Goal: Answer question/provide support

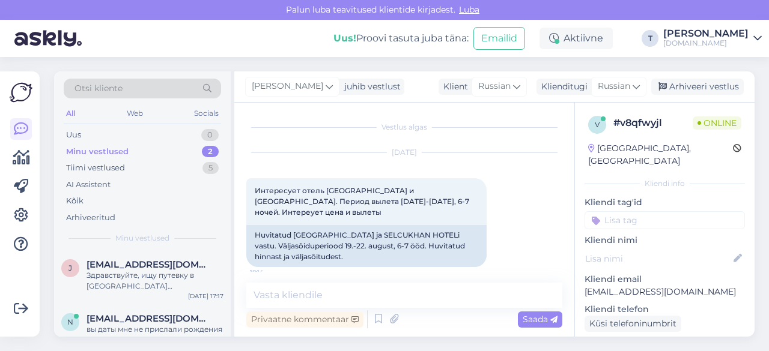
scroll to position [1969, 0]
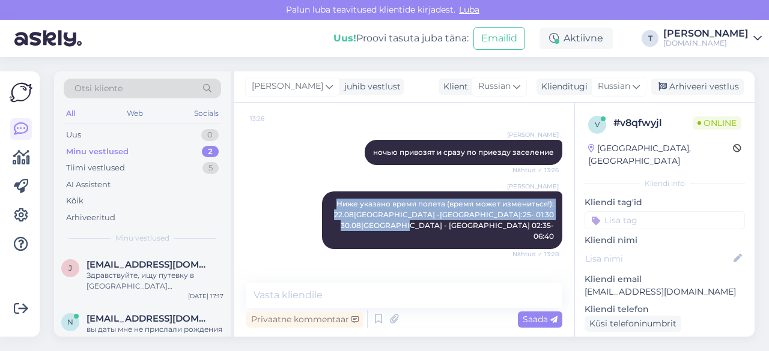
click at [128, 150] on div "Minu vestlused 2" at bounding box center [142, 152] width 157 height 17
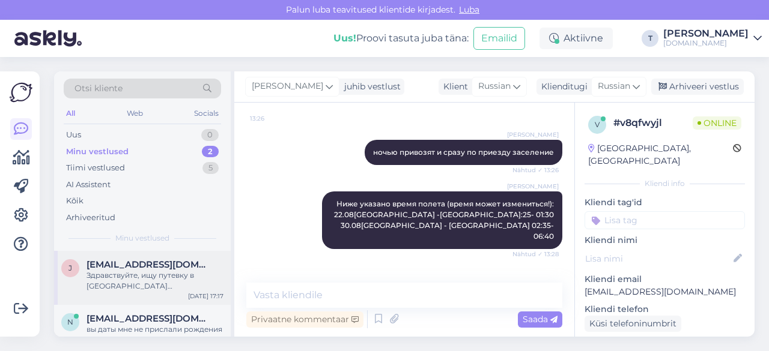
click at [156, 277] on div "Здравствуйте, ищу путевку в [GEOGRAPHIC_DATA] ориентировочно на конец [DATE],27…" at bounding box center [155, 281] width 137 height 22
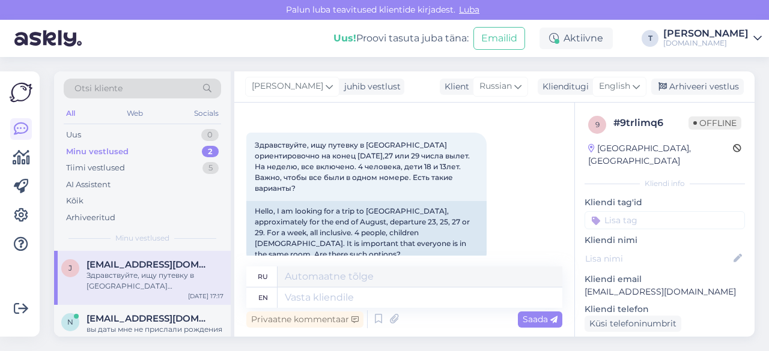
scroll to position [56, 0]
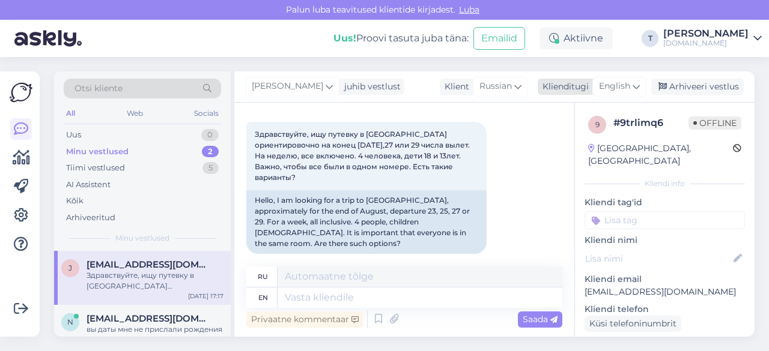
click at [610, 85] on span "English" at bounding box center [614, 86] width 31 height 13
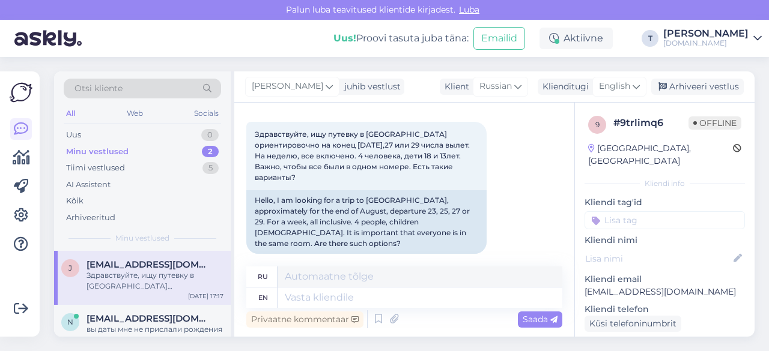
scroll to position [40, 0]
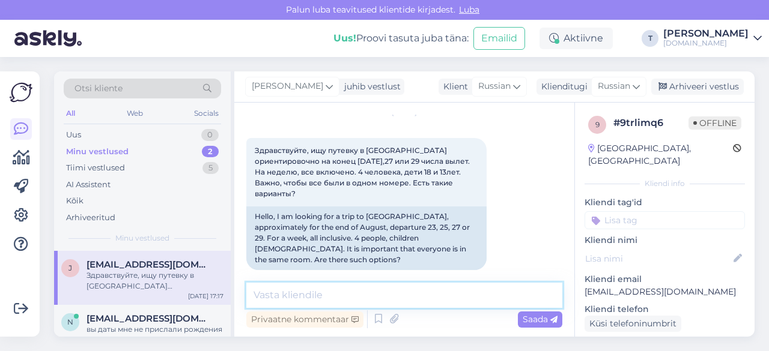
click at [343, 294] on textarea at bounding box center [404, 295] width 316 height 25
type textarea "18 лет эо уже взрослый"
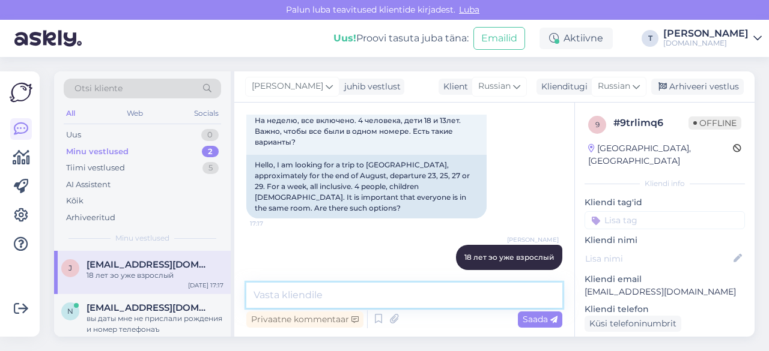
click at [366, 303] on textarea at bounding box center [404, 295] width 316 height 25
type textarea "3 + 13 лет правильно?"
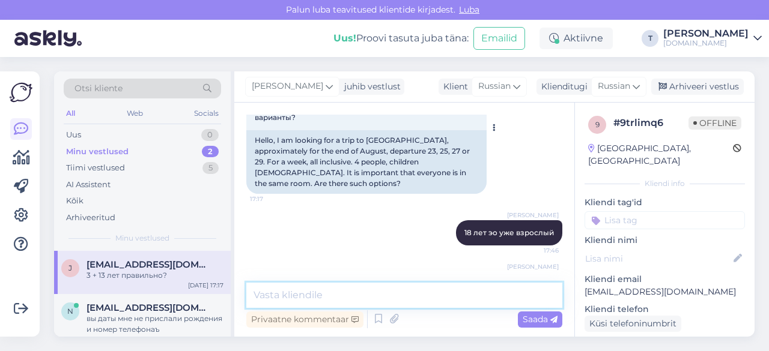
scroll to position [144, 0]
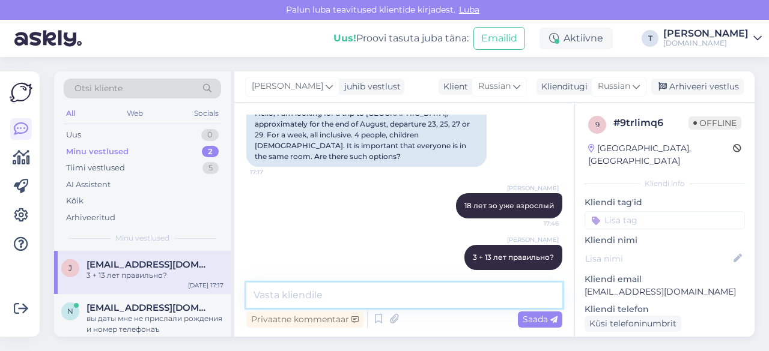
click at [347, 293] on textarea at bounding box center [404, 295] width 316 height 25
type textarea "я проверю все варианты скину на почту"
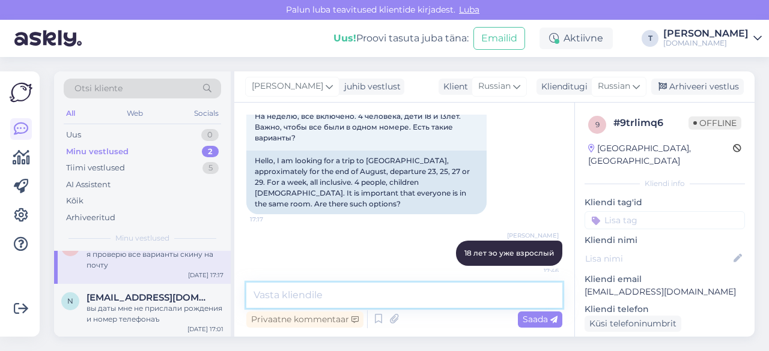
scroll to position [16, 0]
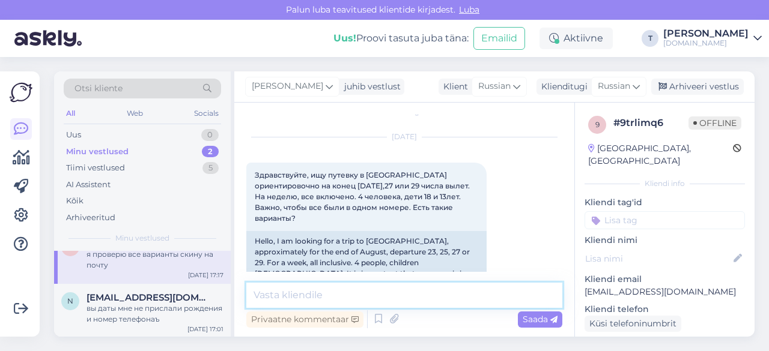
click at [344, 297] on textarea at bounding box center [404, 295] width 316 height 25
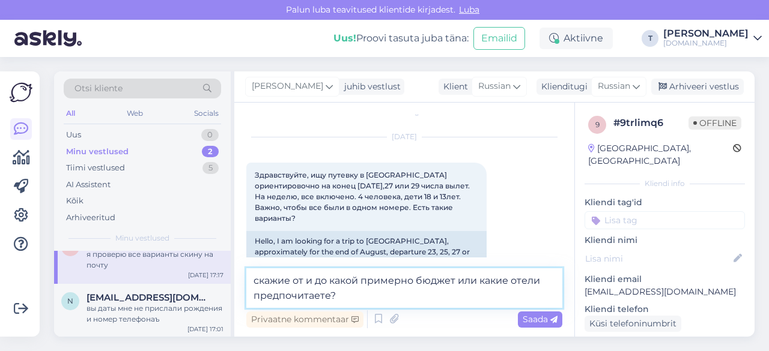
type textarea "скажие от и до какой примерно бюджет или какие отели предпочитаете?ъ"
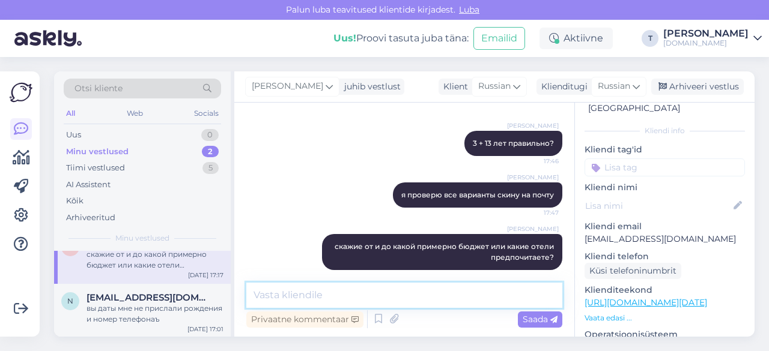
scroll to position [120, 0]
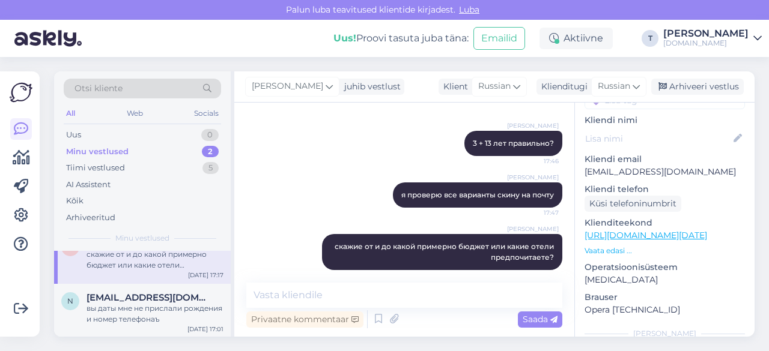
click at [627, 246] on p "Vaata edasi ..." at bounding box center [665, 251] width 160 height 11
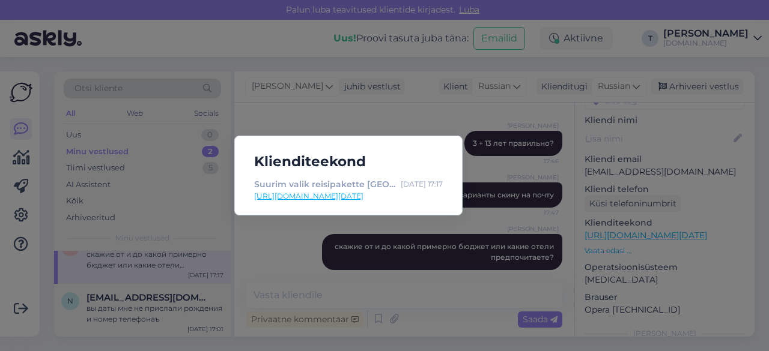
click at [315, 198] on link "[URL][DOMAIN_NAME][DATE]" at bounding box center [348, 196] width 189 height 11
click at [424, 127] on div "Klienditeekond Suurim valik reisipakette [GEOGRAPHIC_DATA] | Tuusik [DATE] 17:1…" at bounding box center [384, 175] width 769 height 351
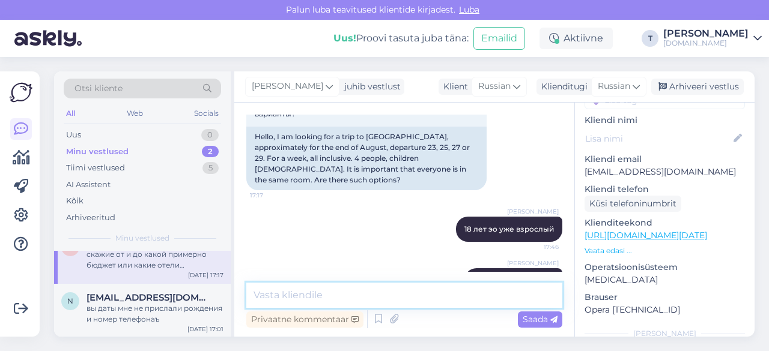
click at [388, 289] on textarea at bounding box center [404, 295] width 316 height 25
type textarea "а так конечно есть номера 3+13 лет"
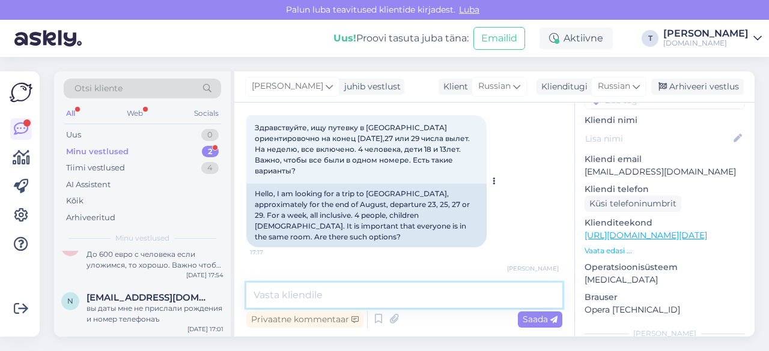
scroll to position [3, 0]
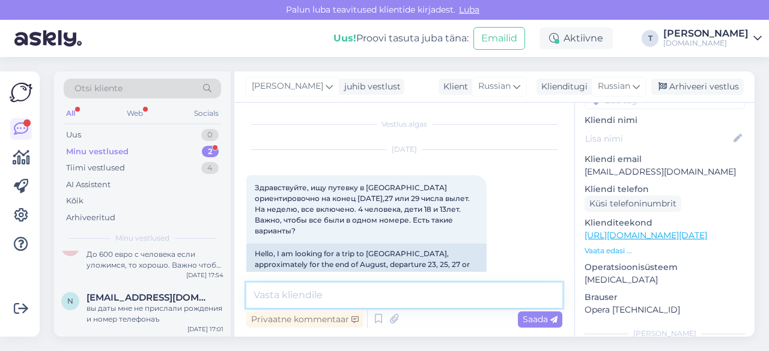
paste textarea "[URL][DOMAIN_NAME]"
type textarea "[URL][DOMAIN_NAME]"
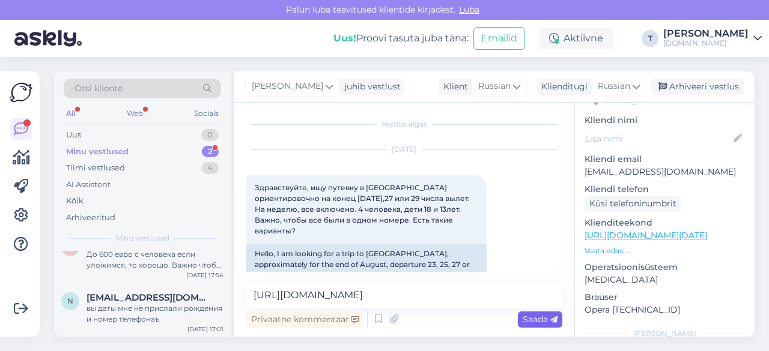
click at [535, 321] on span "Saada" at bounding box center [540, 319] width 35 height 11
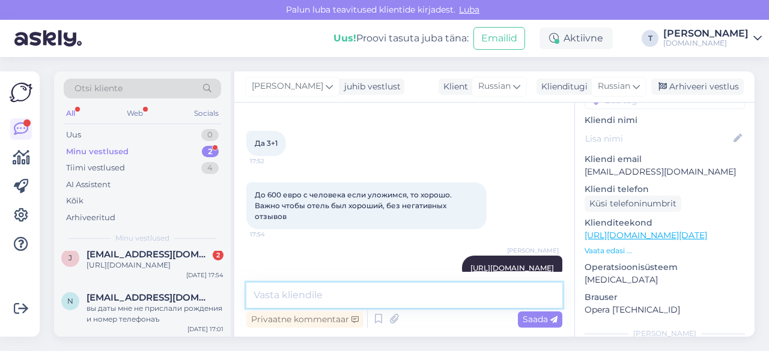
paste textarea "Economy Suite"
click at [254, 294] on textarea "Economy Suite" at bounding box center [404, 295] width 316 height 25
click at [422, 291] on textarea "28.09 7 ночей Economy Suite" at bounding box center [404, 295] width 316 height 25
type textarea "28.09 7 ночей Economy Suite 2090€"
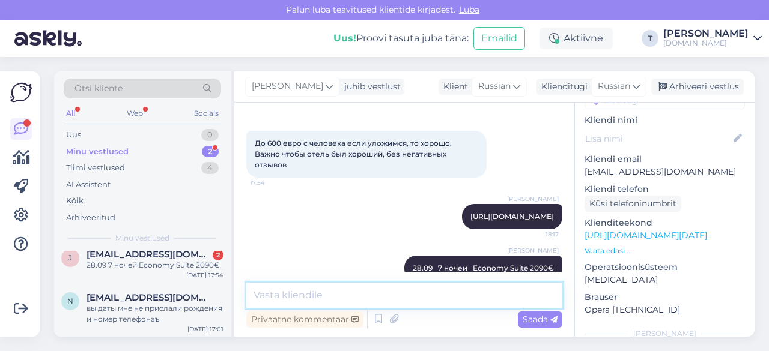
click at [360, 294] on textarea at bounding box center [404, 295] width 316 height 25
click at [374, 300] on textarea at bounding box center [404, 295] width 316 height 25
click at [372, 294] on textarea at bounding box center [404, 295] width 316 height 25
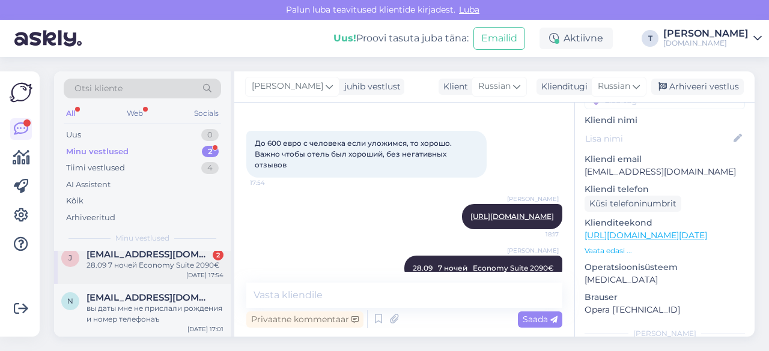
click at [177, 253] on span "[EMAIL_ADDRESS][DOMAIN_NAME]" at bounding box center [149, 254] width 125 height 11
click at [196, 264] on div "28.09 7 ночей Economy Suite 2090€" at bounding box center [155, 265] width 137 height 11
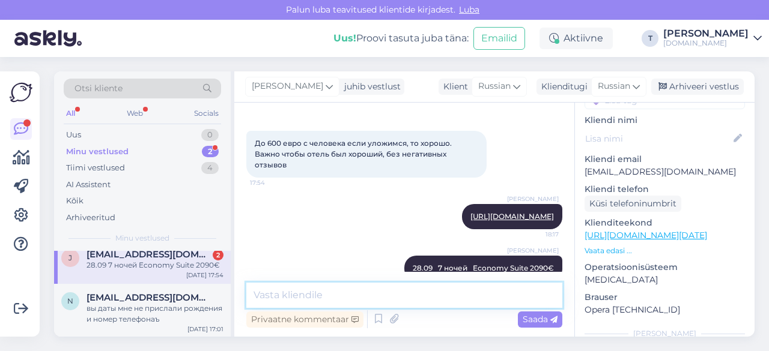
click at [366, 285] on textarea at bounding box center [404, 295] width 316 height 25
type textarea "z"
type textarea "ņ"
type textarea "g"
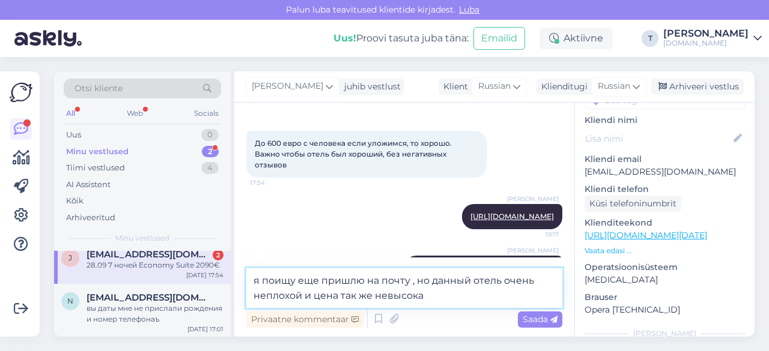
type textarea "я поищу еще пришлю на почту , но данный отель очень неплохой и цена так же невы…"
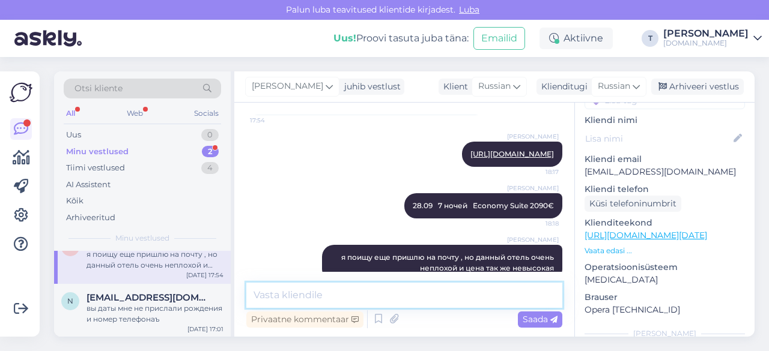
scroll to position [0, 0]
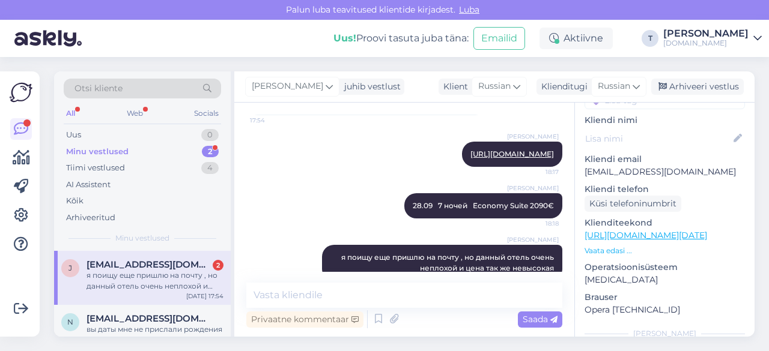
click at [144, 277] on div "я поищу еще пришлю на почту , но данный отель очень неплохой и цена так же невы…" at bounding box center [155, 281] width 137 height 22
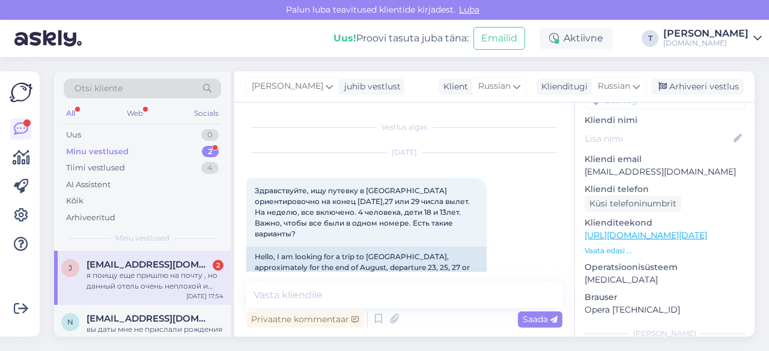
click at [147, 273] on div "я поищу еще пришлю на почту , но данный отель очень неплохой и цена так же невы…" at bounding box center [155, 281] width 137 height 22
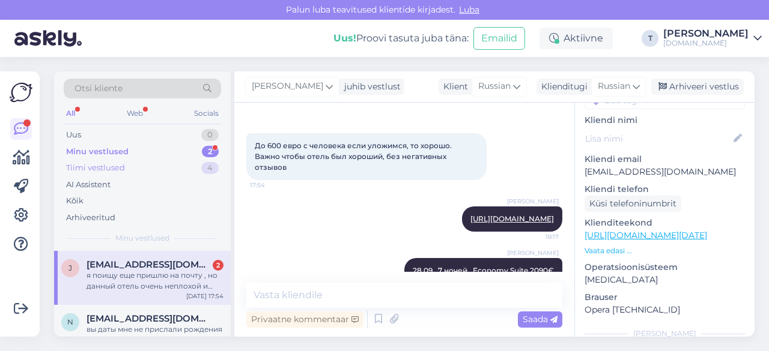
scroll to position [529, 0]
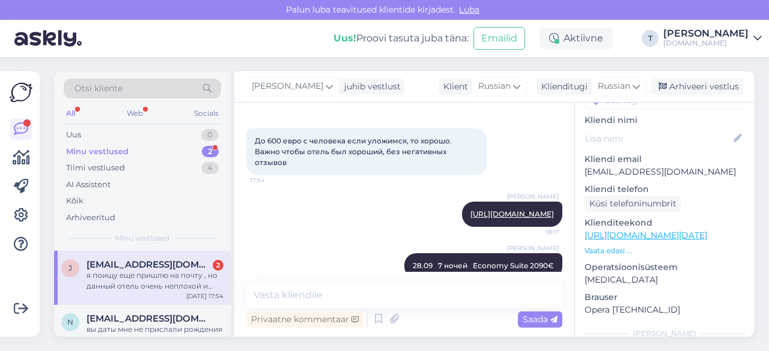
click at [141, 148] on div "Minu vestlused 2" at bounding box center [142, 152] width 157 height 17
click at [160, 261] on span "[EMAIL_ADDRESS][DOMAIN_NAME]" at bounding box center [149, 265] width 125 height 11
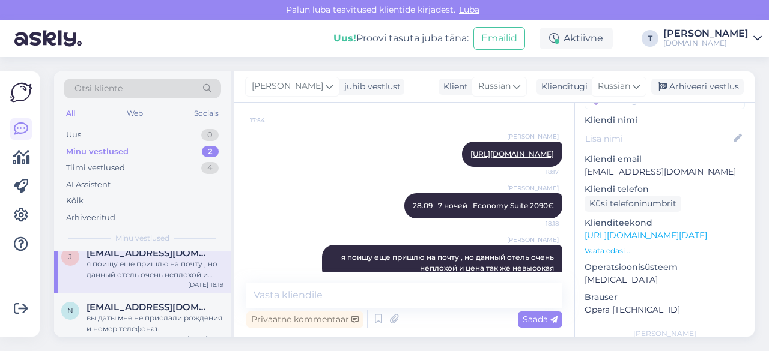
scroll to position [21, 0]
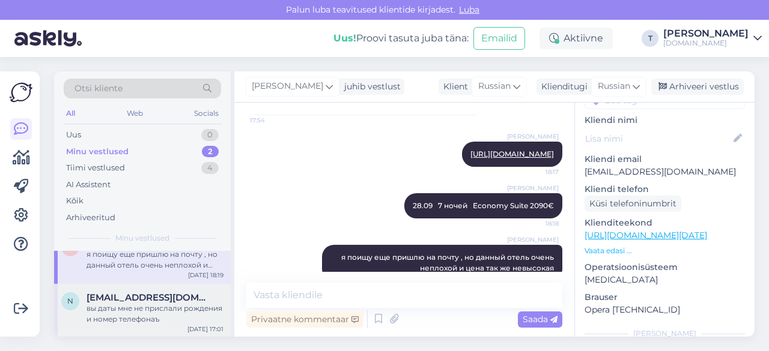
click at [159, 296] on span "[EMAIL_ADDRESS][DOMAIN_NAME]" at bounding box center [149, 298] width 125 height 11
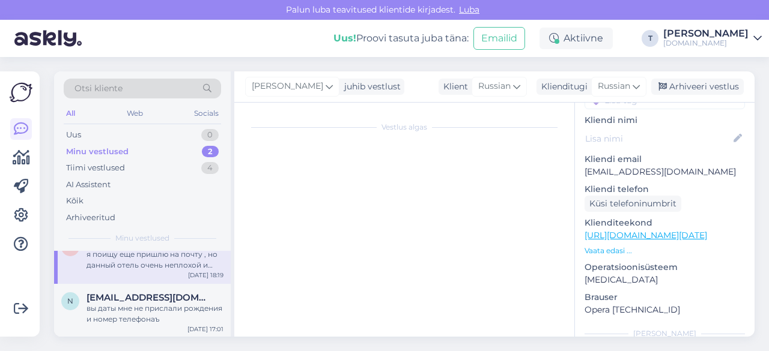
scroll to position [3111, 0]
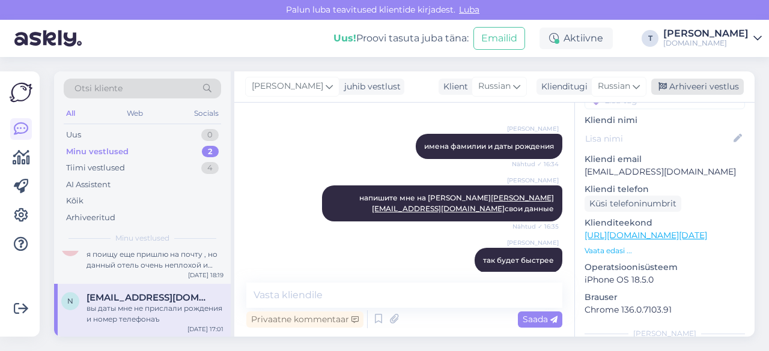
click at [693, 87] on div "Arhiveeri vestlus" at bounding box center [697, 87] width 93 height 16
